Goal: Information Seeking & Learning: Learn about a topic

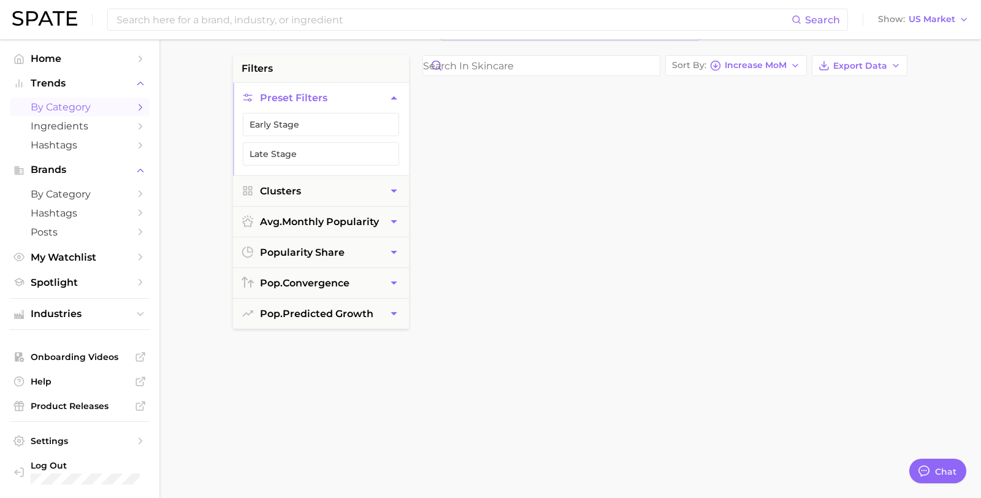
scroll to position [5709, 0]
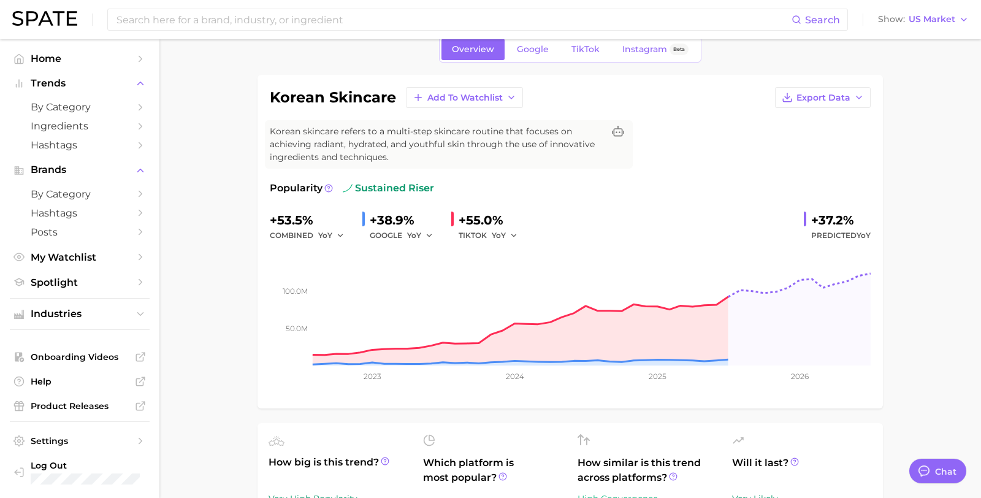
scroll to position [50, 0]
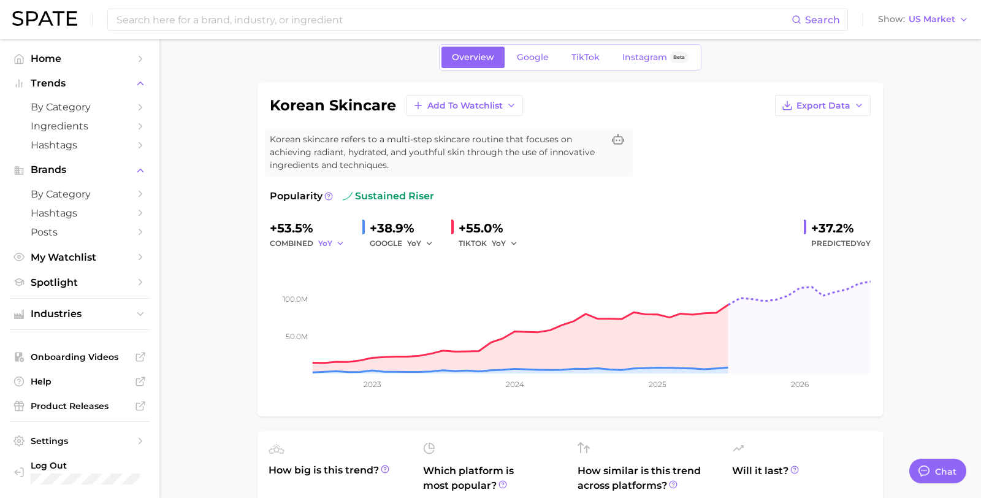
click at [334, 239] on button "YoY" at bounding box center [331, 243] width 26 height 15
click at [292, 298] on button "MoM" at bounding box center [285, 307] width 135 height 22
click at [418, 245] on span "YoY" at bounding box center [414, 243] width 14 height 10
click at [374, 308] on button "MoM" at bounding box center [373, 307] width 135 height 22
click at [501, 246] on span "YoY" at bounding box center [499, 243] width 14 height 10
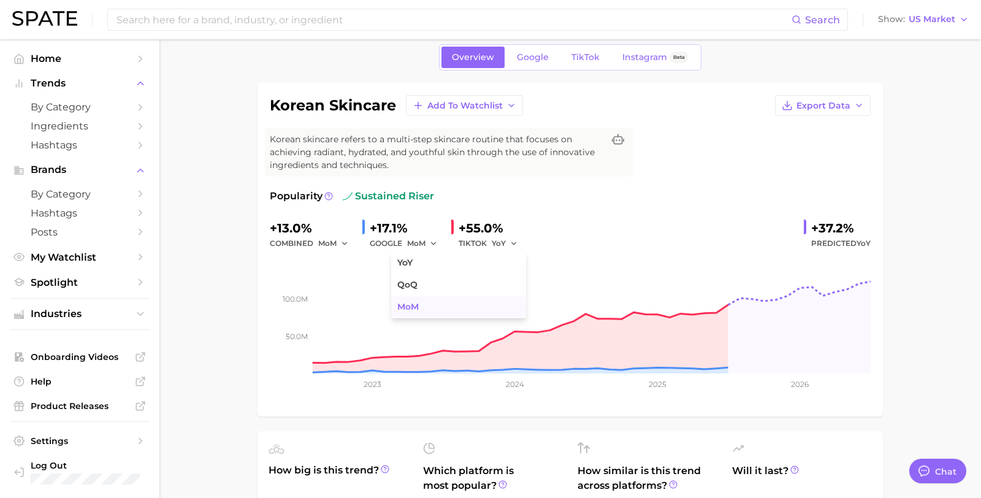
click at [465, 305] on button "MoM" at bounding box center [458, 307] width 135 height 22
click at [537, 56] on span "Google" at bounding box center [533, 57] width 32 height 10
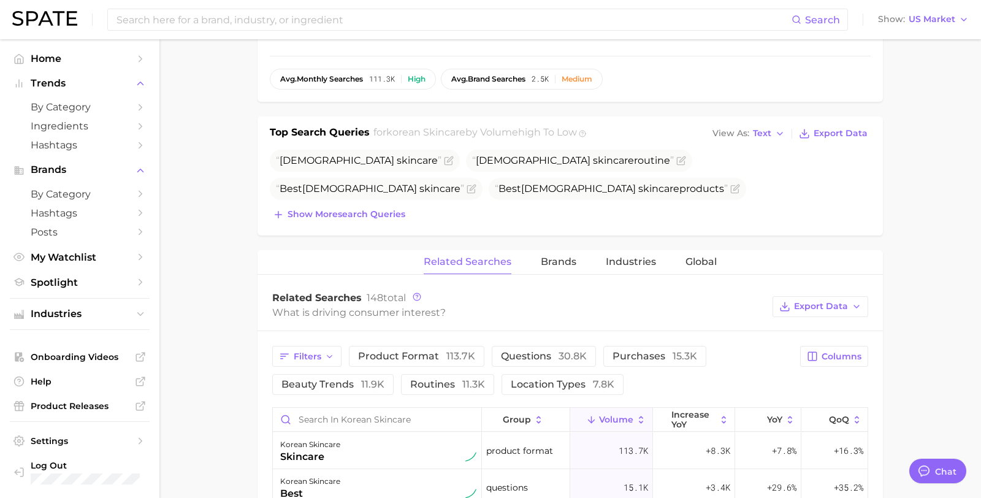
scroll to position [402, 0]
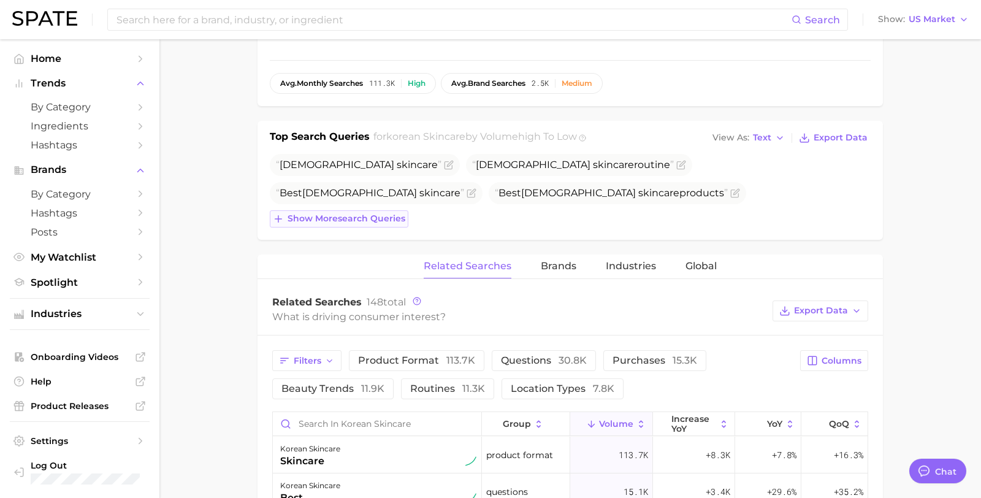
click at [341, 213] on span "Show more search queries" at bounding box center [346, 218] width 118 height 10
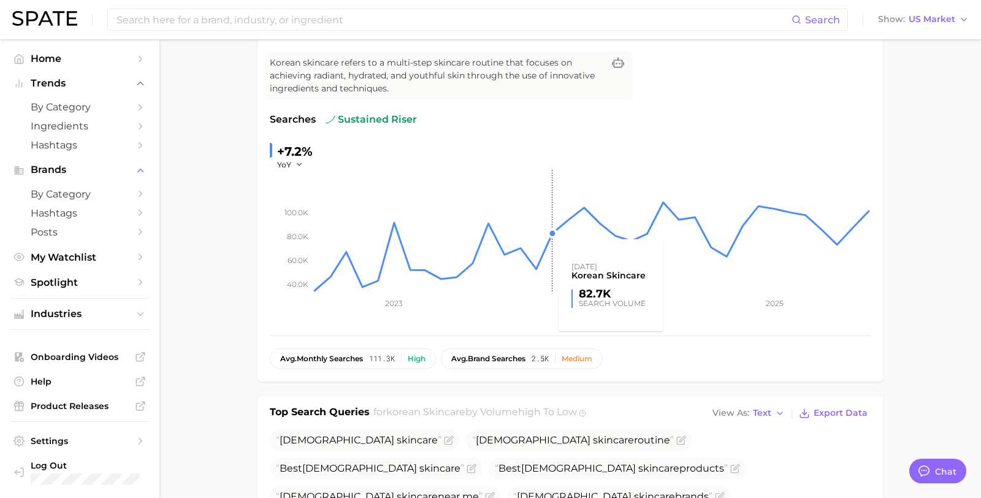
scroll to position [0, 0]
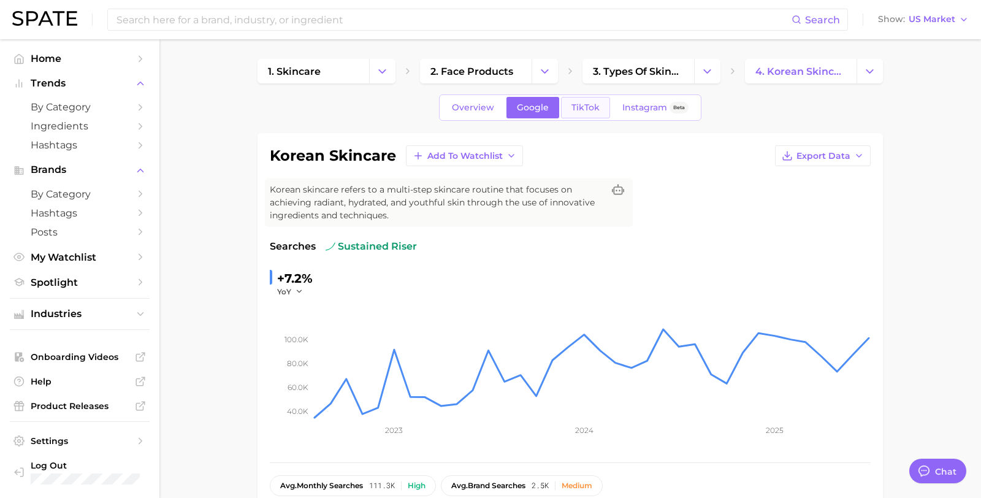
click at [602, 105] on link "TikTok" at bounding box center [585, 107] width 49 height 21
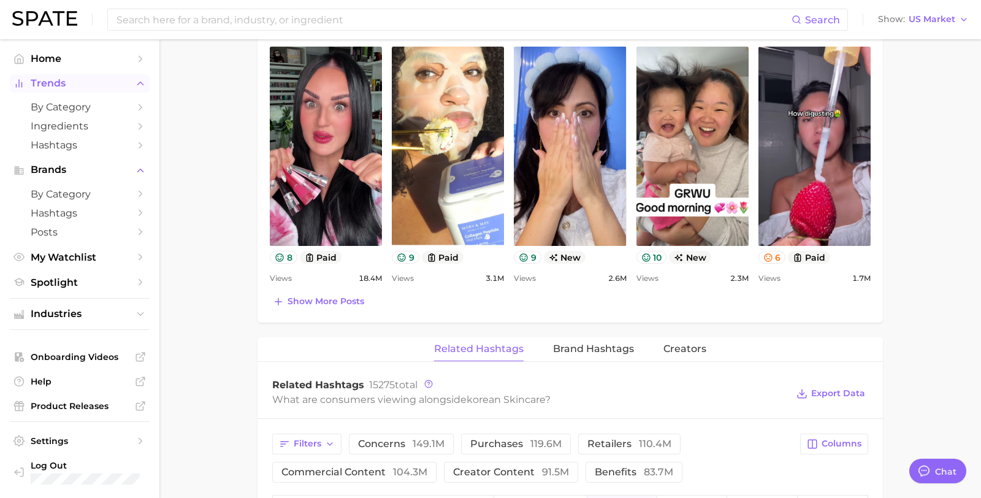
scroll to position [674, 0]
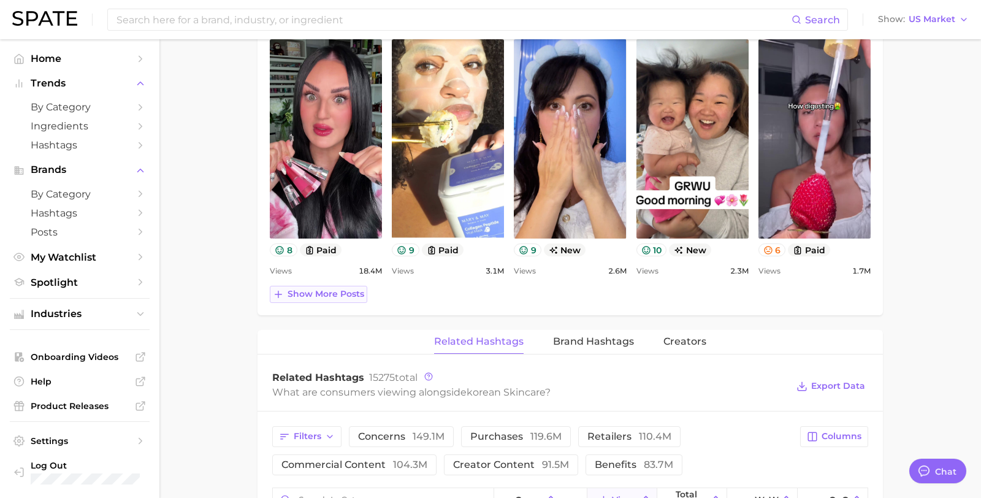
click at [325, 292] on span "Show more posts" at bounding box center [325, 294] width 77 height 10
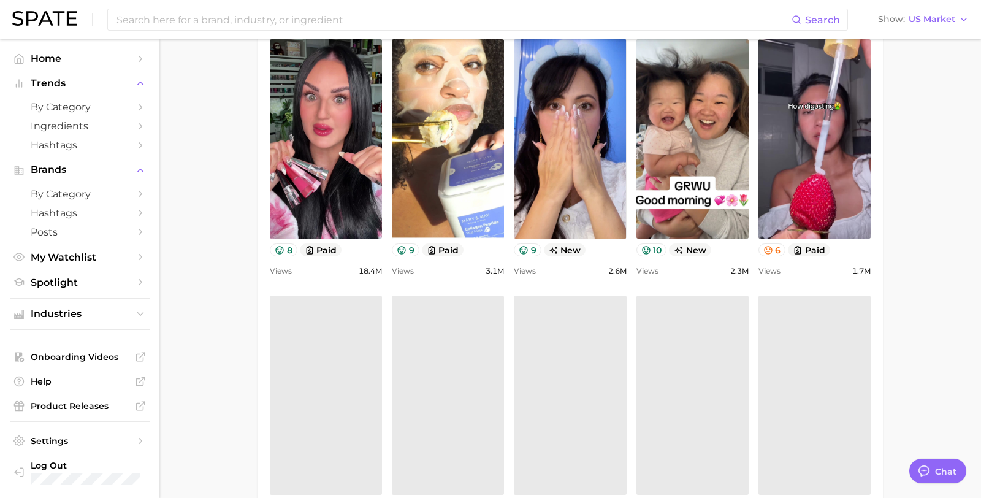
click at [325, 292] on div "Top Posts for korean skincare Export Data Views: Aug 17 - 24 Positive 9 Mixed 8…" at bounding box center [570, 272] width 601 height 574
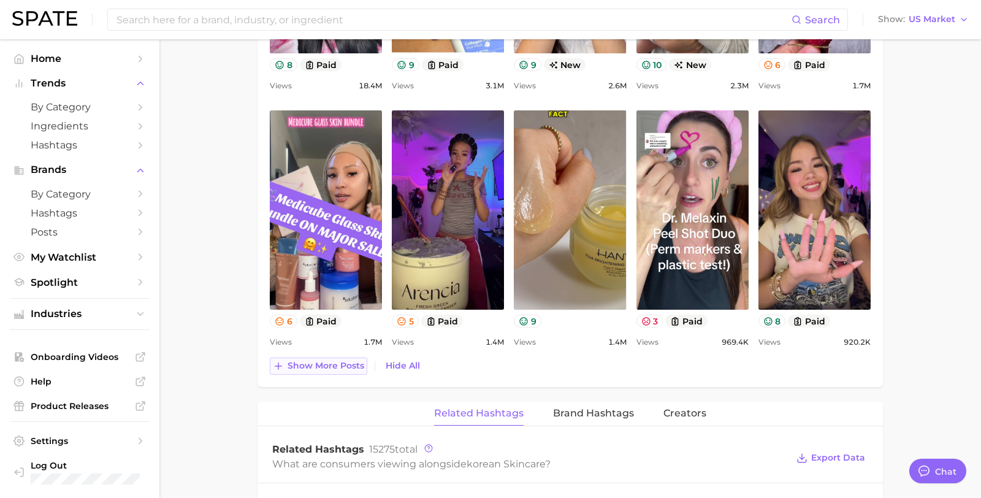
scroll to position [864, 0]
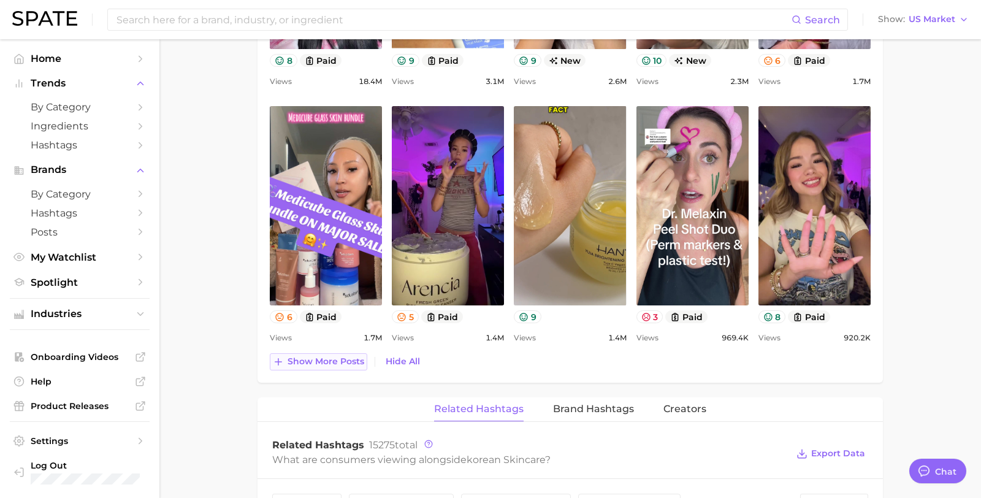
click at [328, 364] on span "Show more posts" at bounding box center [325, 361] width 77 height 10
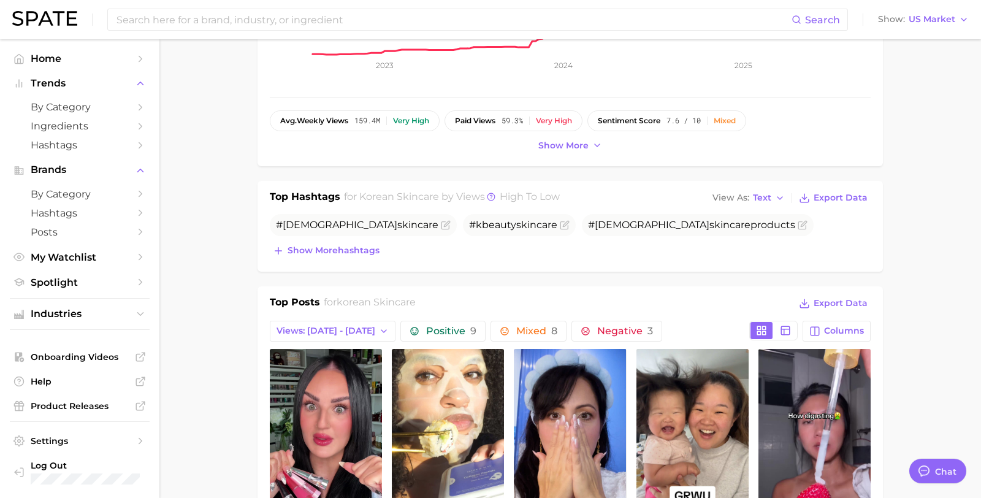
scroll to position [0, 0]
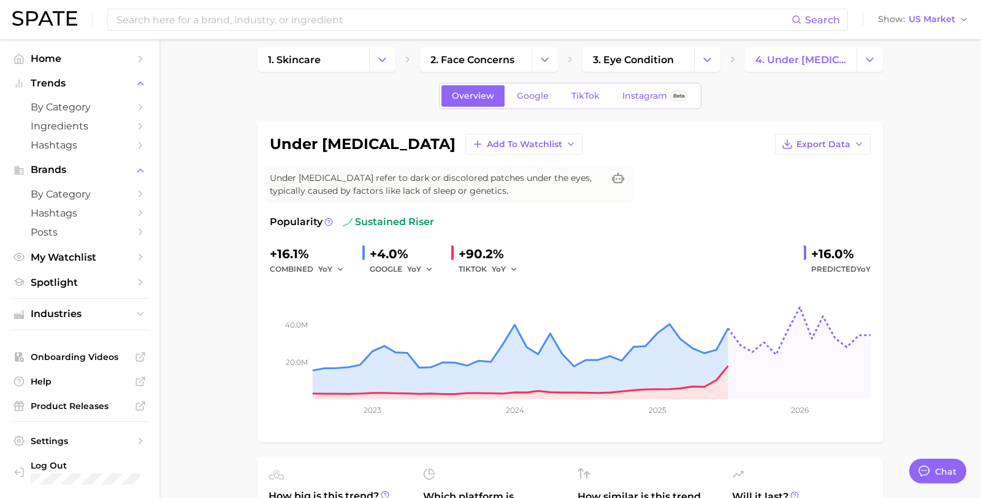
scroll to position [12, 0]
click at [322, 264] on span "YoY" at bounding box center [325, 268] width 14 height 10
click at [302, 330] on button "MoM" at bounding box center [285, 332] width 135 height 22
click at [411, 267] on span "YoY" at bounding box center [414, 268] width 14 height 10
click at [395, 327] on button "MoM" at bounding box center [373, 332] width 135 height 22
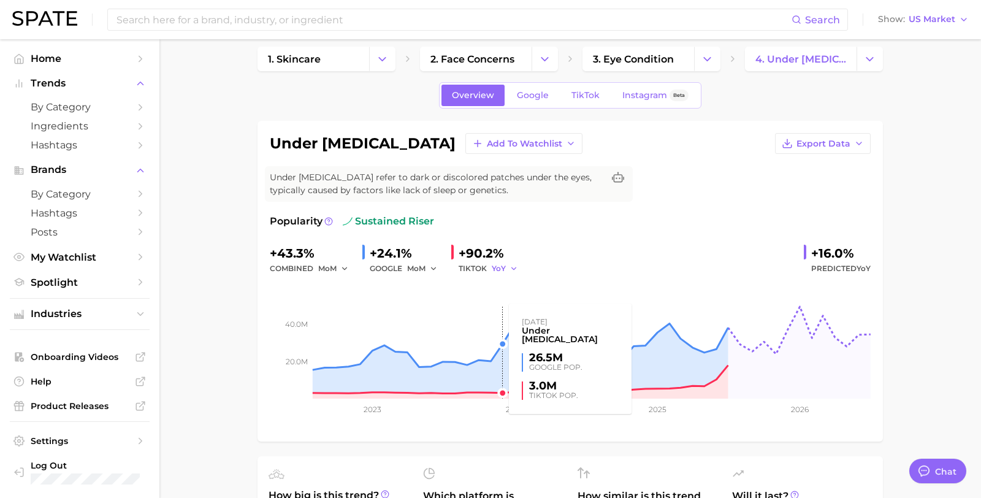
click at [501, 265] on span "YoY" at bounding box center [499, 268] width 14 height 10
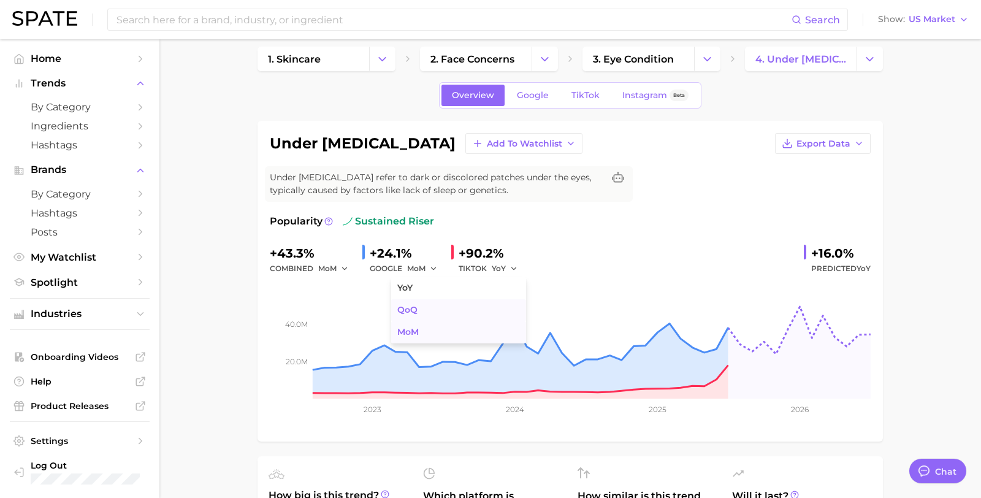
click at [468, 329] on button "MoM" at bounding box center [458, 332] width 135 height 22
click at [518, 97] on span "Google" at bounding box center [533, 95] width 32 height 10
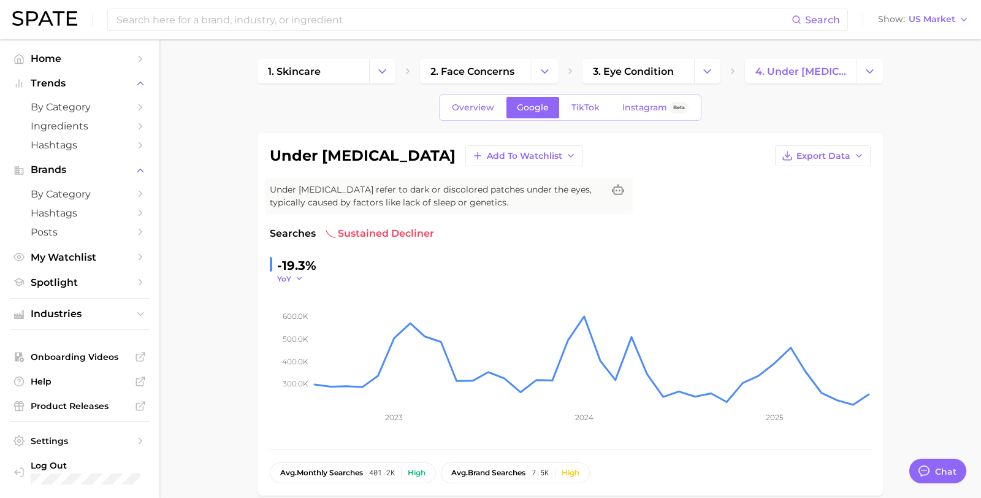
click at [293, 280] on button "YoY" at bounding box center [290, 278] width 26 height 10
click at [279, 334] on button "MoM" at bounding box center [244, 340] width 135 height 22
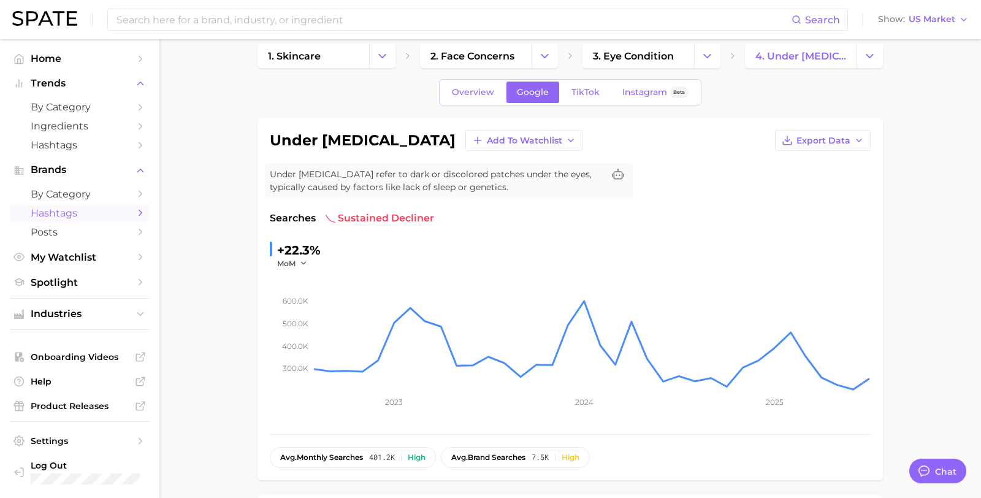
scroll to position [15, 0]
click at [579, 100] on link "TikTok" at bounding box center [585, 92] width 49 height 21
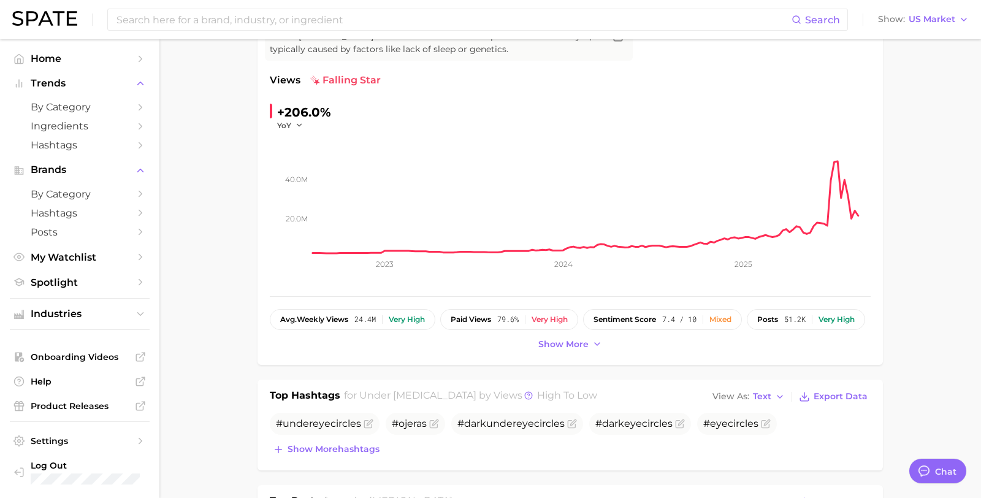
scroll to position [147, 0]
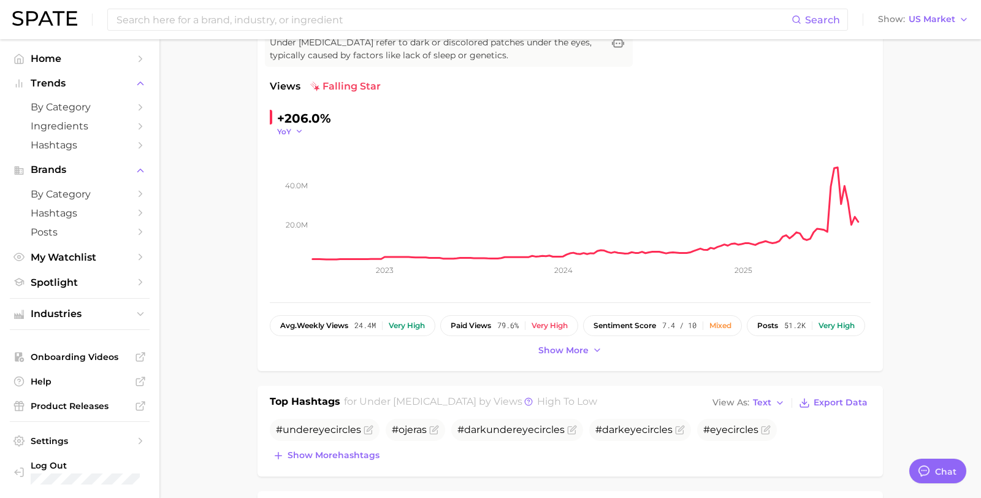
click at [288, 134] on span "YoY" at bounding box center [284, 131] width 14 height 10
click at [264, 205] on button "WoW" at bounding box center [244, 215] width 135 height 22
click at [299, 130] on button "WoW" at bounding box center [294, 131] width 34 height 10
click at [261, 198] on button "MoM" at bounding box center [244, 193] width 135 height 22
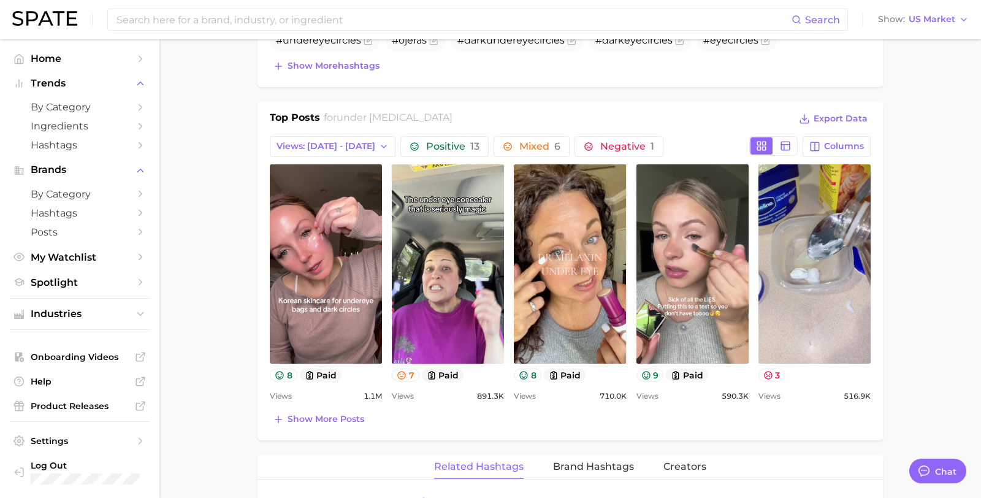
scroll to position [548, 0]
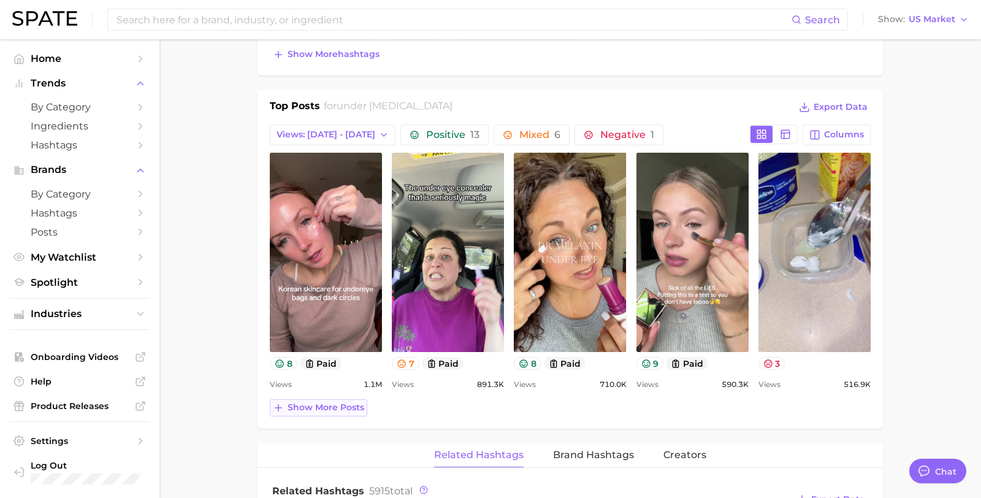
click at [327, 410] on span "Show more posts" at bounding box center [325, 407] width 77 height 10
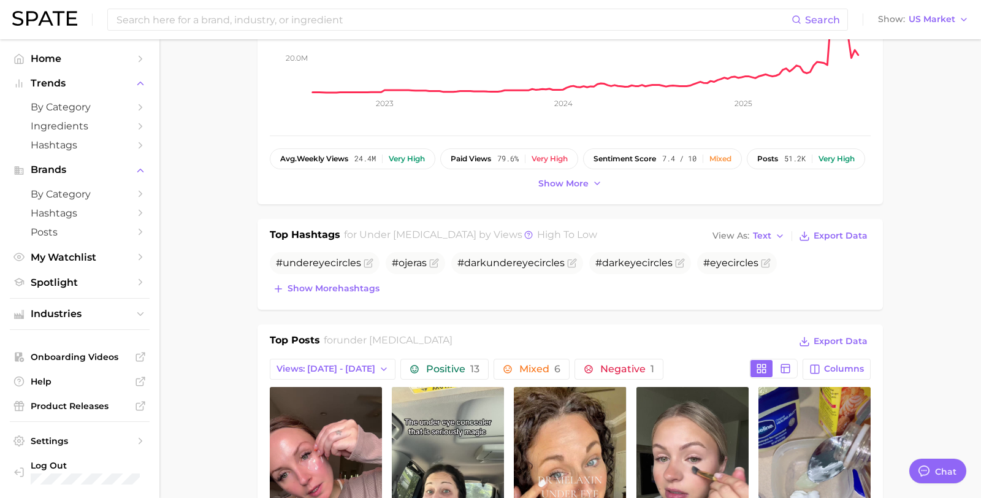
scroll to position [0, 0]
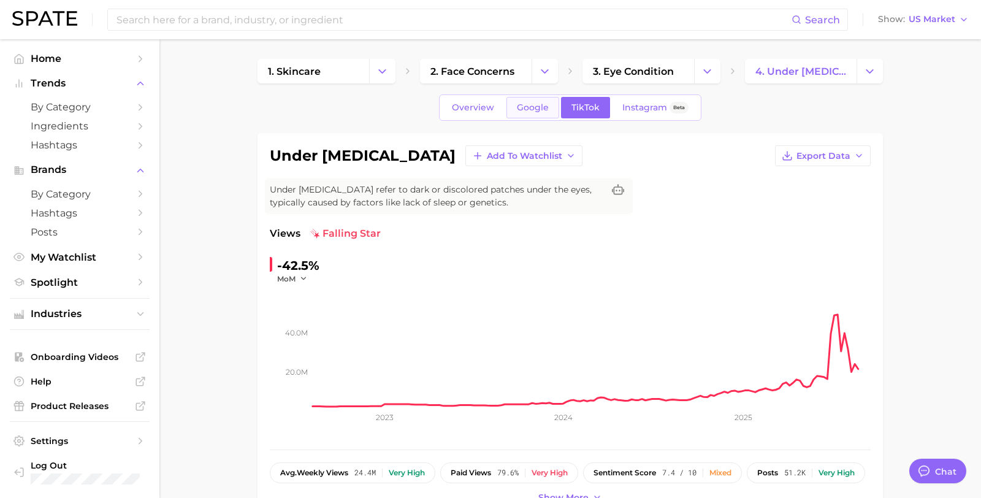
click at [541, 110] on span "Google" at bounding box center [533, 107] width 32 height 10
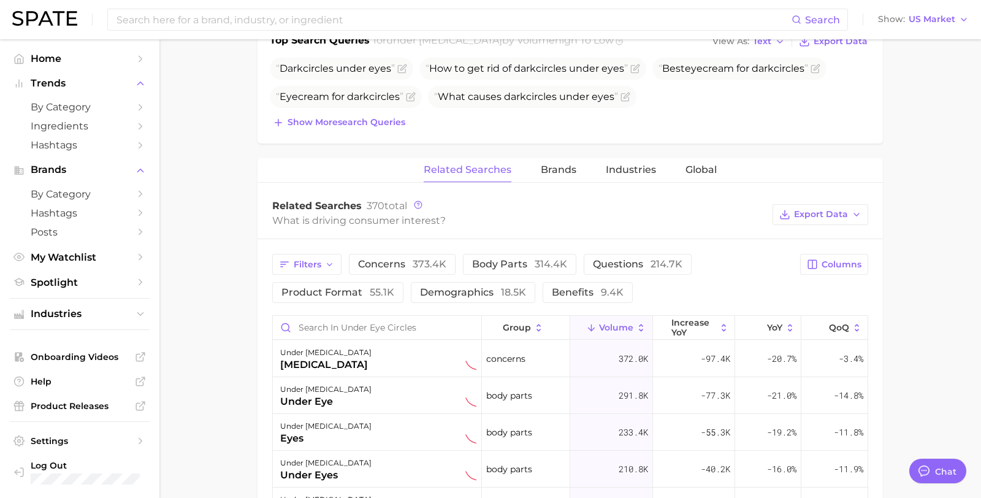
scroll to position [493, 0]
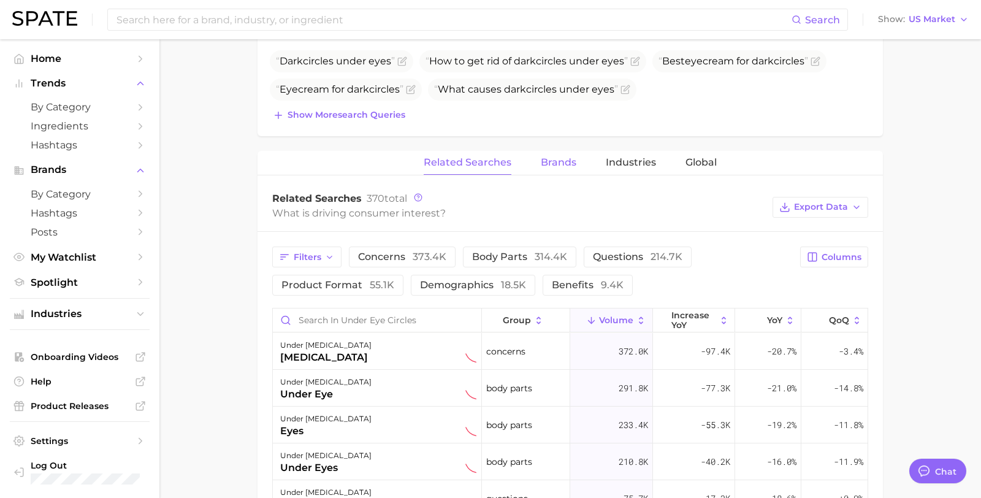
click at [560, 166] on span "Brands" at bounding box center [559, 162] width 36 height 11
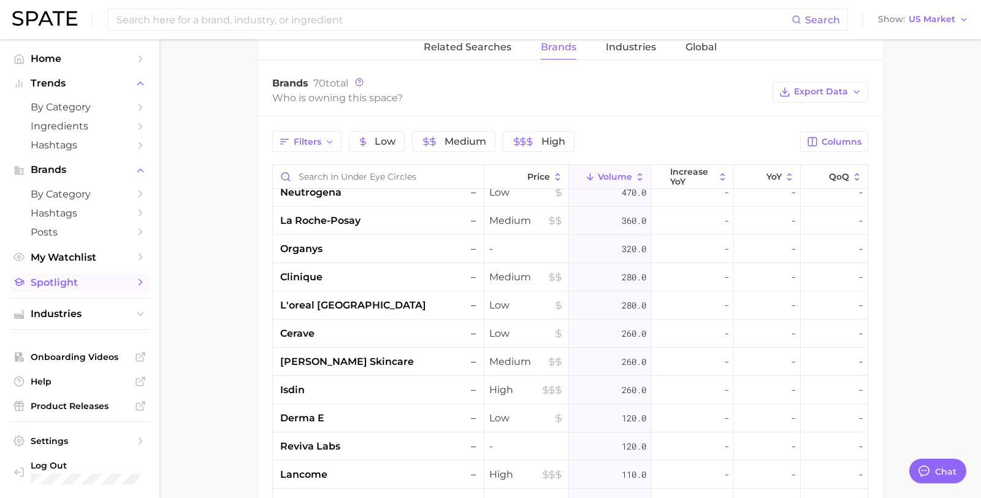
scroll to position [0, 0]
